Goal: Task Accomplishment & Management: Complete application form

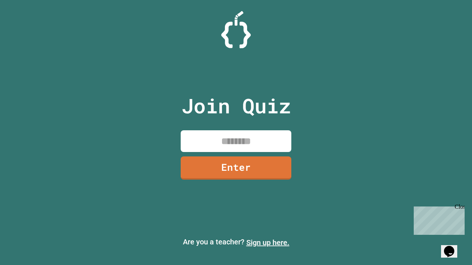
click at [268, 243] on link "Sign up here." at bounding box center [267, 243] width 43 height 9
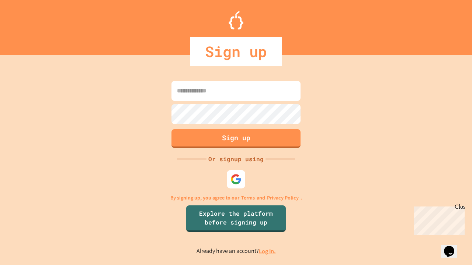
click at [268, 251] on link "Log in." at bounding box center [267, 252] width 17 height 8
